Goal: Information Seeking & Learning: Find specific fact

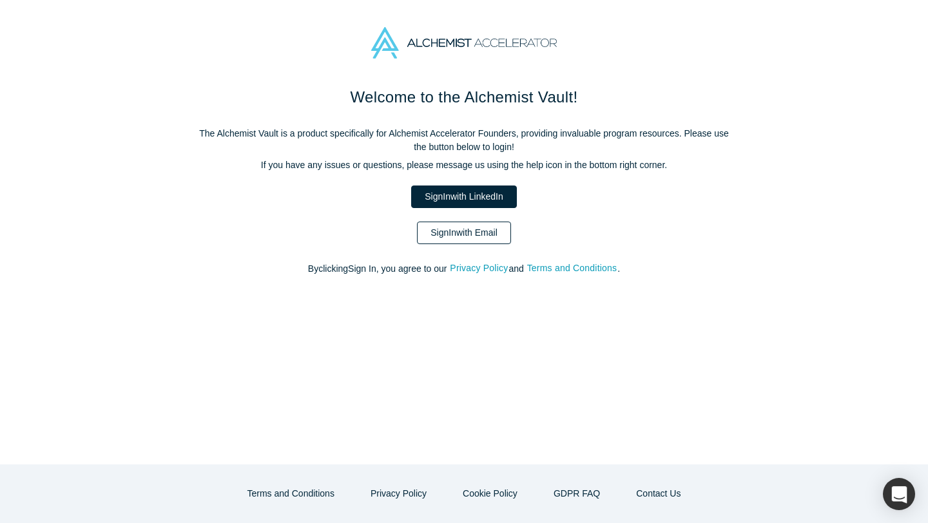
click at [459, 238] on link "Sign In with Email" at bounding box center [464, 233] width 94 height 23
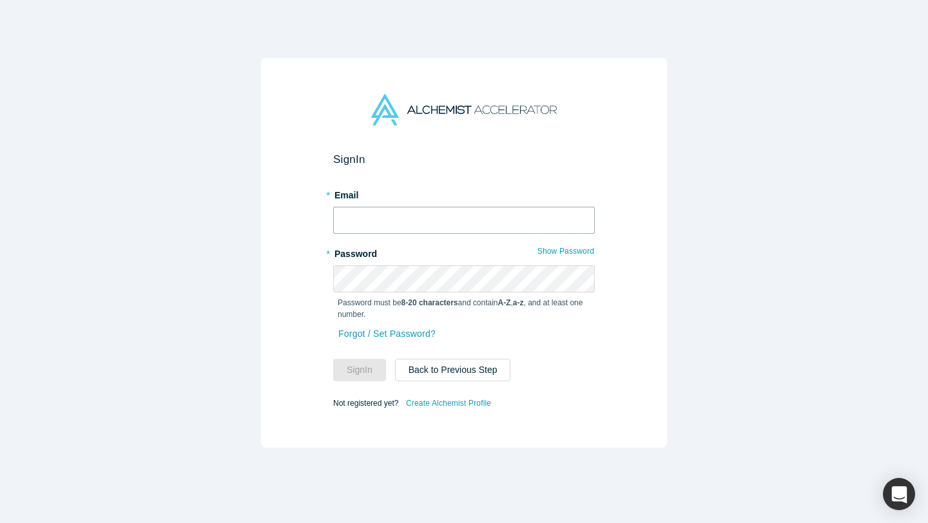
click at [414, 224] on input "text" at bounding box center [464, 220] width 262 height 27
type input "[EMAIL_ADDRESS][DOMAIN_NAME]"
click at [367, 373] on button "Sign In" at bounding box center [359, 370] width 53 height 23
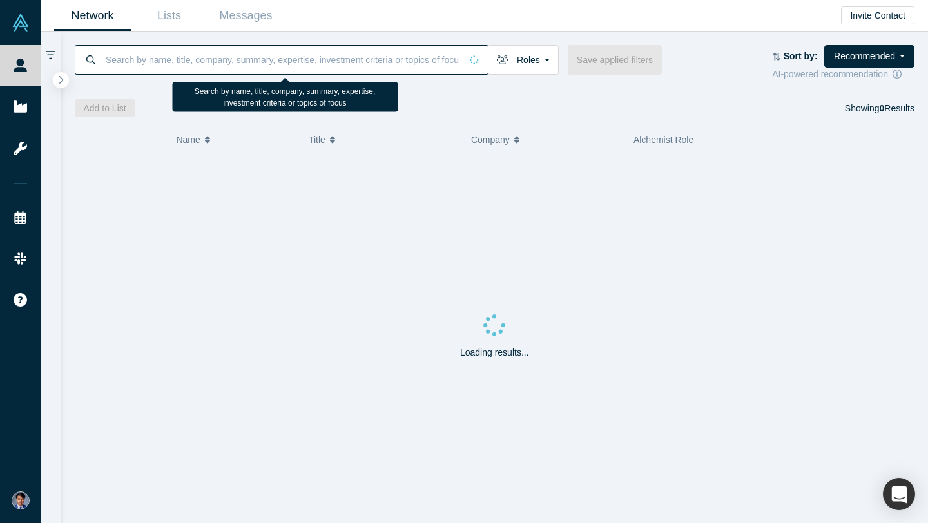
click at [329, 61] on input at bounding box center [282, 59] width 356 height 30
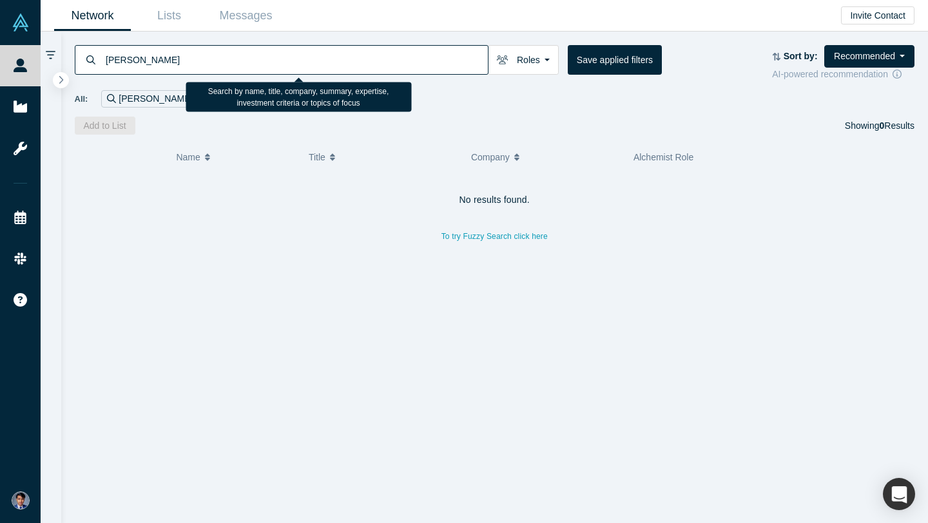
drag, startPoint x: 119, startPoint y: 60, endPoint x: 84, endPoint y: 60, distance: 35.5
click at [84, 60] on div "[PERSON_NAME]" at bounding box center [282, 60] width 414 height 30
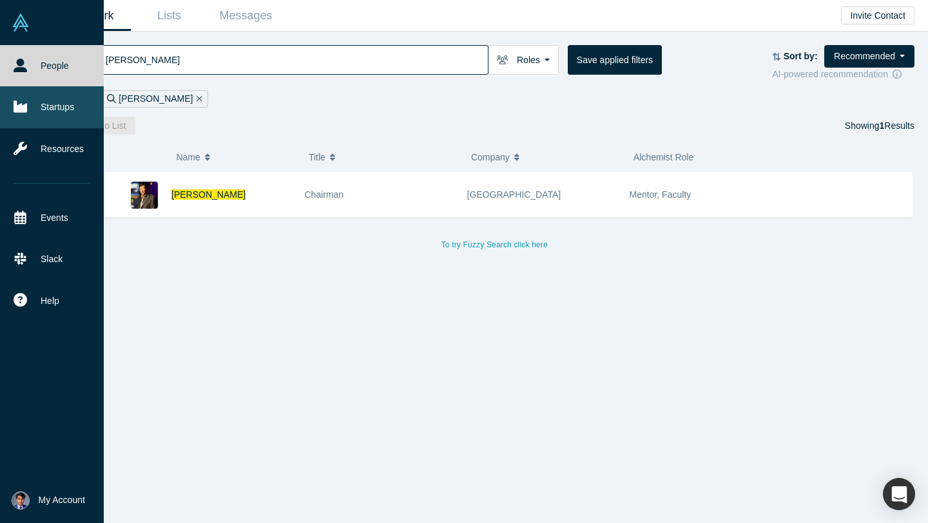
type input "[PERSON_NAME]"
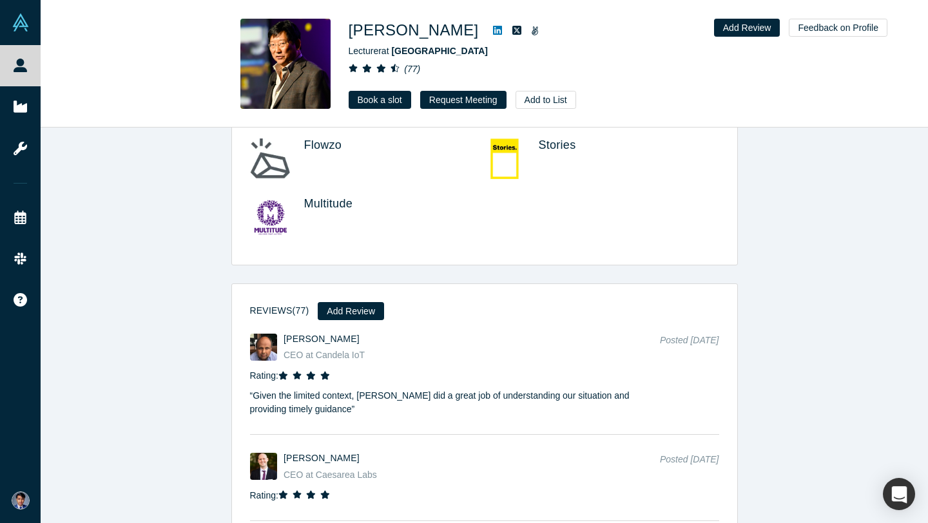
scroll to position [1837, 0]
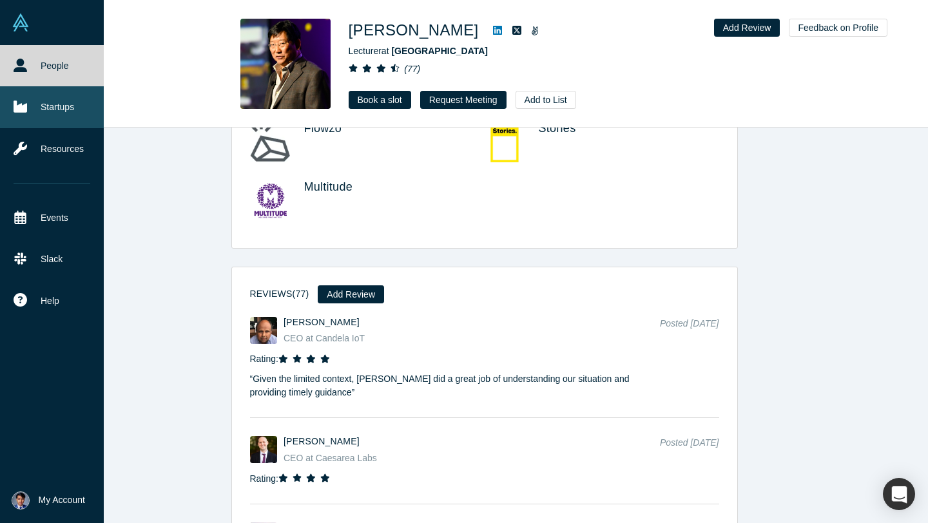
click at [26, 110] on icon at bounding box center [21, 107] width 14 height 12
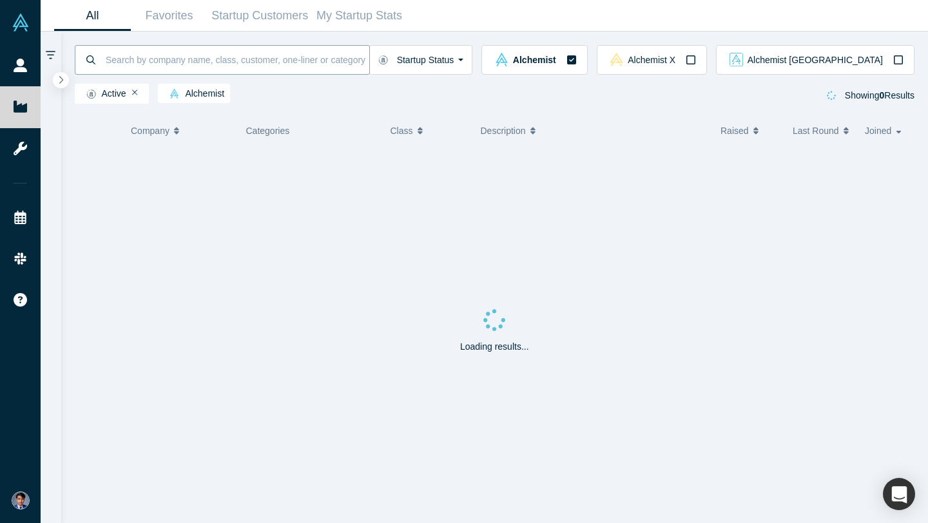
click at [253, 61] on input at bounding box center [236, 59] width 265 height 30
paste input "Pediatric Moonshot"
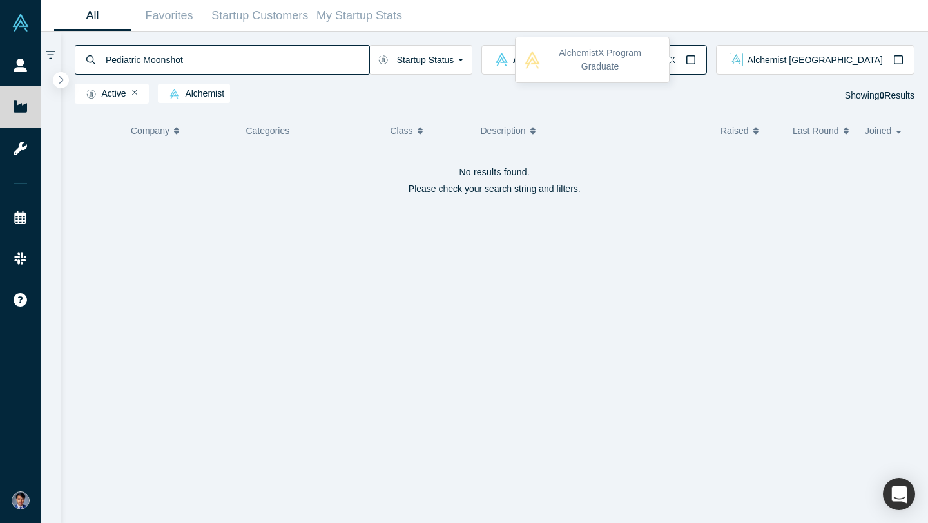
type input "Pediatric Moonshot"
click at [696, 60] on icon "button" at bounding box center [691, 60] width 10 height 10
click at [469, 59] on button "Startup Status" at bounding box center [417, 60] width 104 height 30
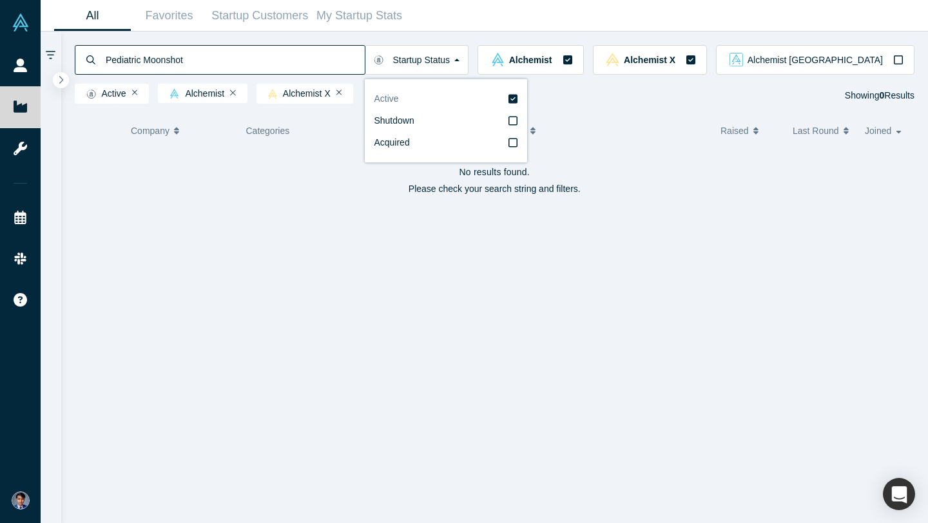
click at [518, 99] on icon at bounding box center [513, 98] width 9 height 10
click at [0, 0] on input "Active" at bounding box center [0, 0] width 0 height 0
click at [358, 95] on div "Alchemist Alchemist X Showing 0 Results" at bounding box center [495, 96] width 840 height 24
